Goal: Navigation & Orientation: Find specific page/section

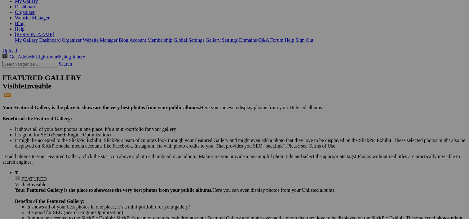
scroll to position [94, 0]
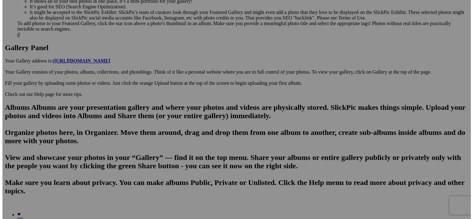
scroll to position [299, 0]
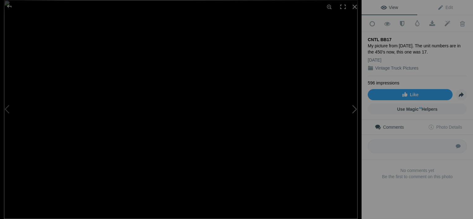
click at [354, 111] on button at bounding box center [338, 109] width 46 height 79
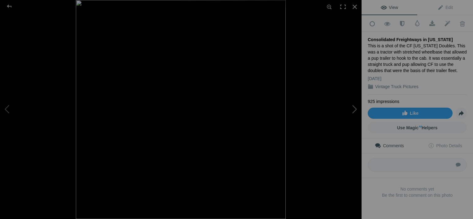
click at [354, 111] on button at bounding box center [338, 109] width 46 height 79
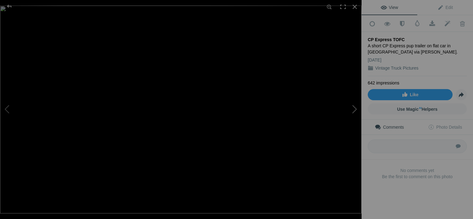
click at [354, 111] on button at bounding box center [338, 109] width 46 height 79
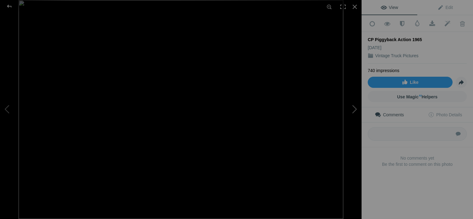
click at [354, 111] on button at bounding box center [338, 109] width 46 height 79
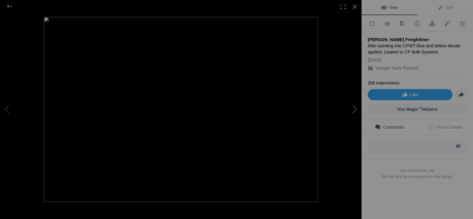
click at [354, 111] on button at bounding box center [338, 109] width 46 height 79
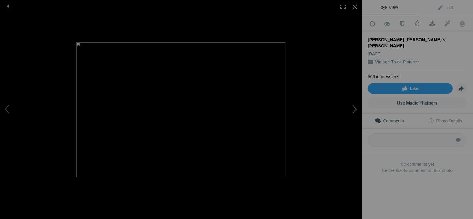
click at [354, 111] on button at bounding box center [338, 109] width 46 height 79
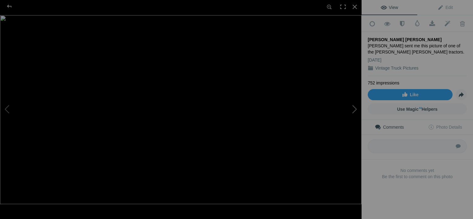
click at [354, 111] on button at bounding box center [338, 109] width 46 height 79
